Goal: Information Seeking & Learning: Understand process/instructions

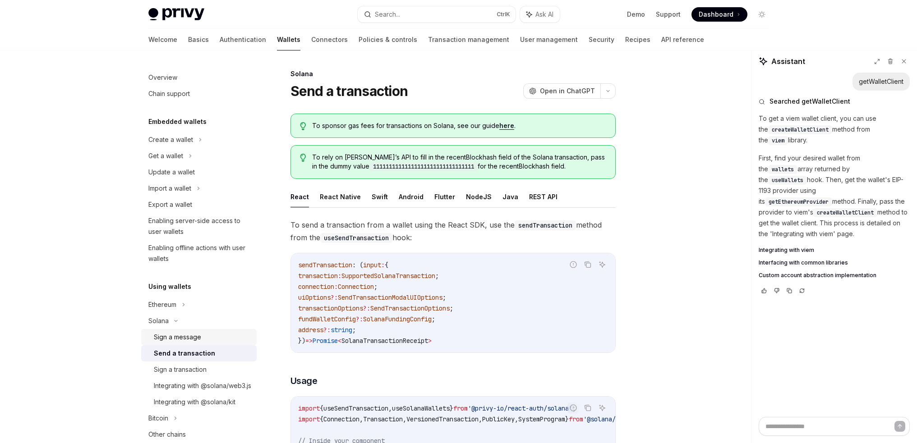
scroll to position [406, 0]
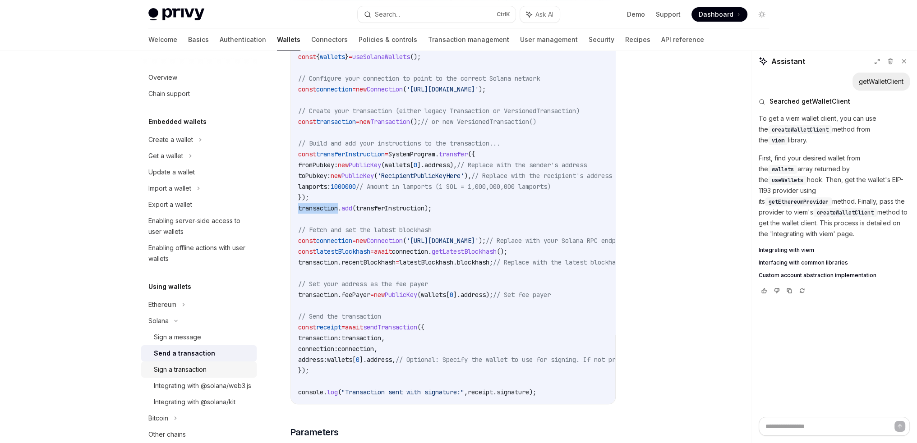
click at [200, 367] on div "Sign a transaction" at bounding box center [180, 369] width 53 height 11
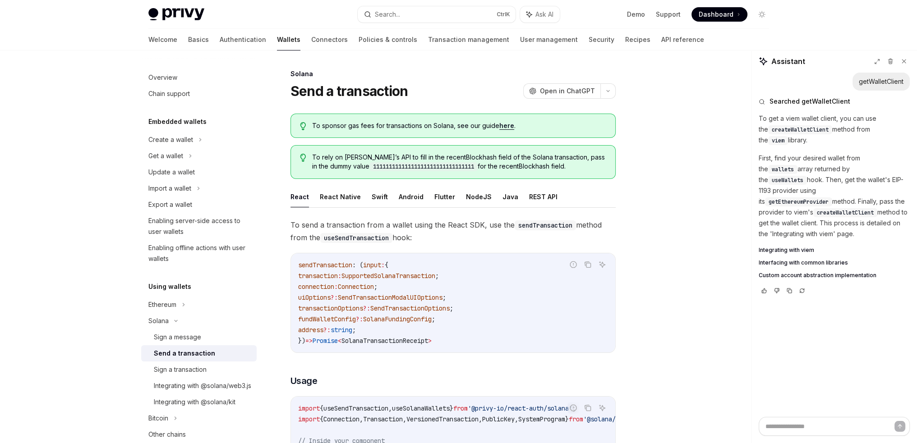
type textarea "*"
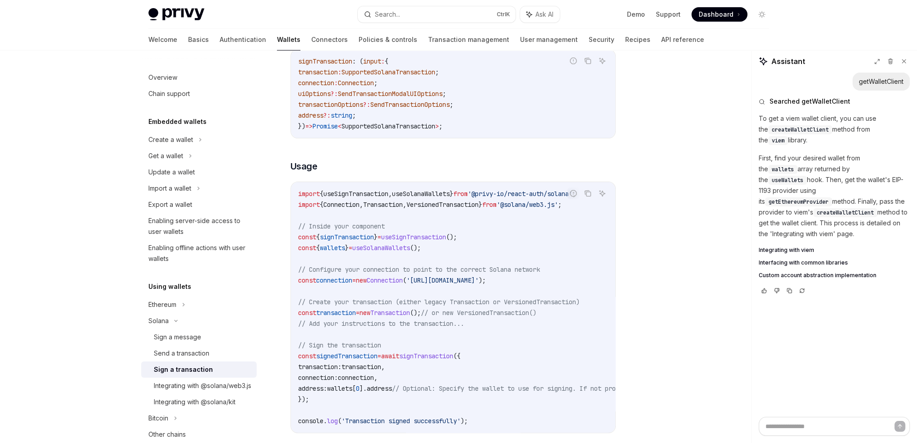
scroll to position [180, 0]
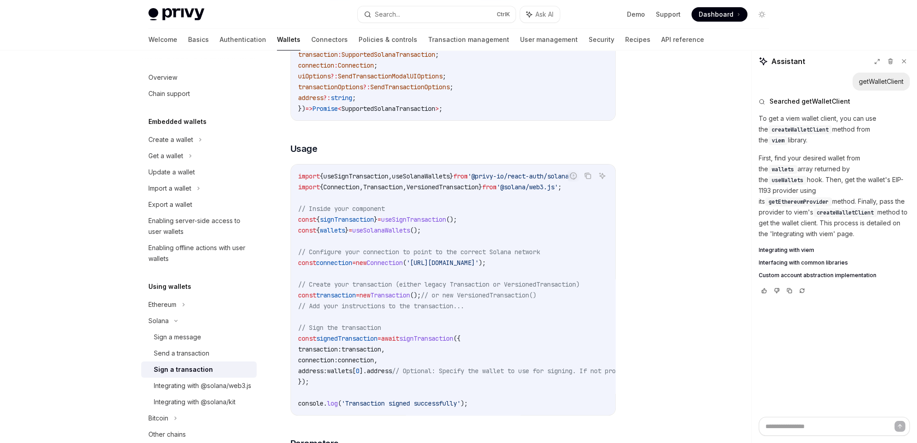
click at [377, 174] on span "useSignTransaction" at bounding box center [355, 176] width 65 height 8
copy span "useSignTransaction"
click at [363, 220] on span "signTransaction" at bounding box center [347, 220] width 54 height 8
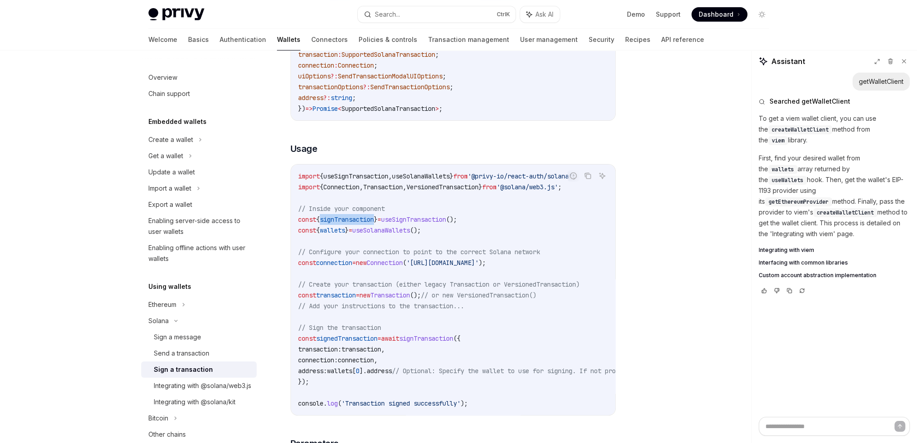
copy span "signTransaction"
click at [369, 340] on span "signedTransaction" at bounding box center [346, 339] width 61 height 8
copy span "signedTransaction"
drag, startPoint x: 321, startPoint y: 372, endPoint x: 409, endPoint y: 368, distance: 88.4
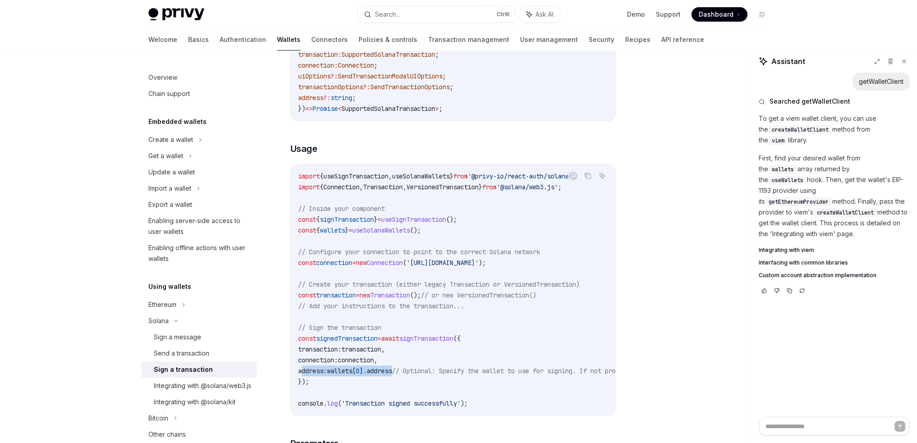
click at [409, 368] on span "address: wallets [ 0 ]. address // Optional: Specify the wallet to use for sign…" at bounding box center [523, 371] width 451 height 8
copy span "address: wallets [ 0 ]. address"
click at [399, 338] on span "await" at bounding box center [390, 339] width 18 height 8
copy span "await"
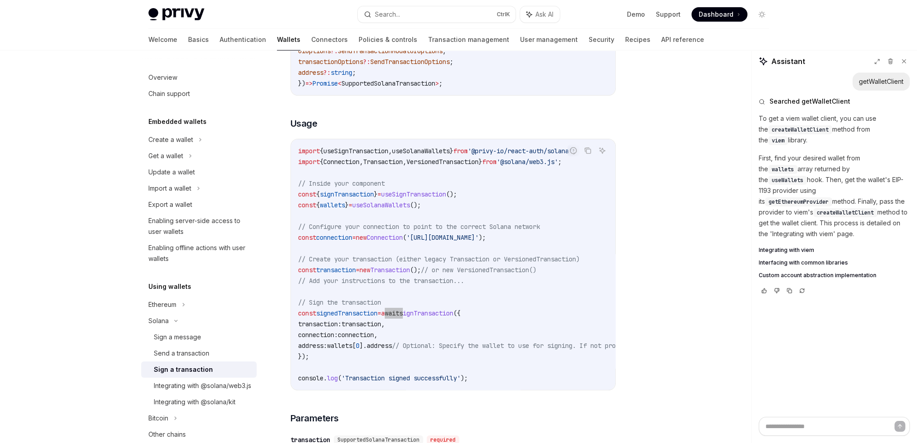
scroll to position [225, 0]
